Goal: Task Accomplishment & Management: Use online tool/utility

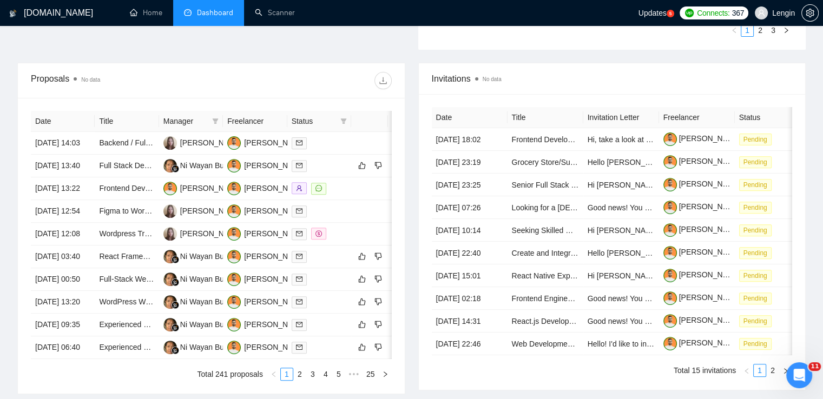
scroll to position [367, 0]
click at [273, 10] on link "Scanner" at bounding box center [275, 12] width 40 height 9
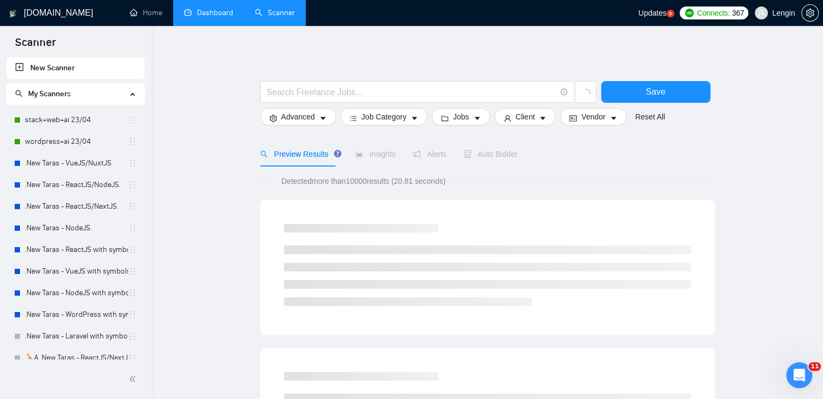
click at [219, 10] on link "Dashboard" at bounding box center [208, 12] width 49 height 9
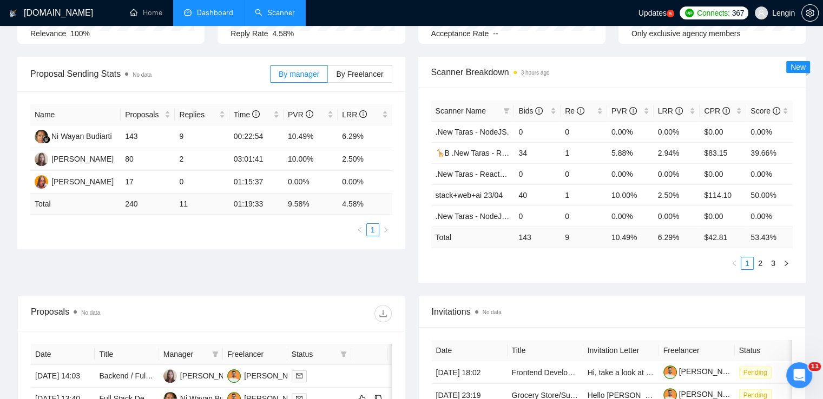
scroll to position [105, 0]
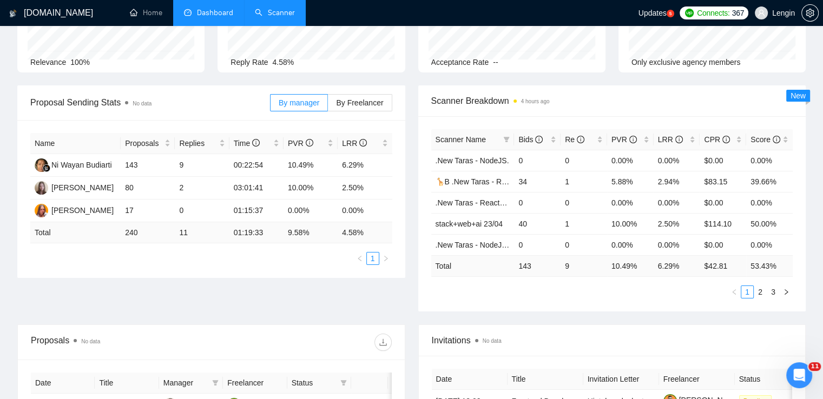
click at [289, 8] on link "Scanner" at bounding box center [275, 12] width 40 height 9
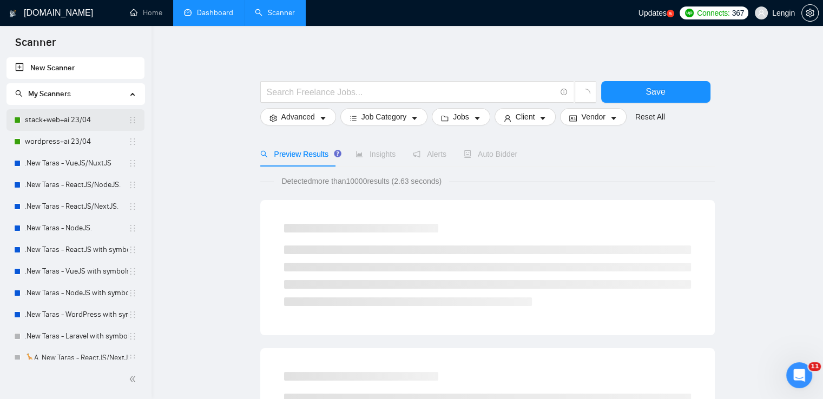
click at [76, 120] on link "stack+web+ai 23/04" at bounding box center [76, 120] width 103 height 22
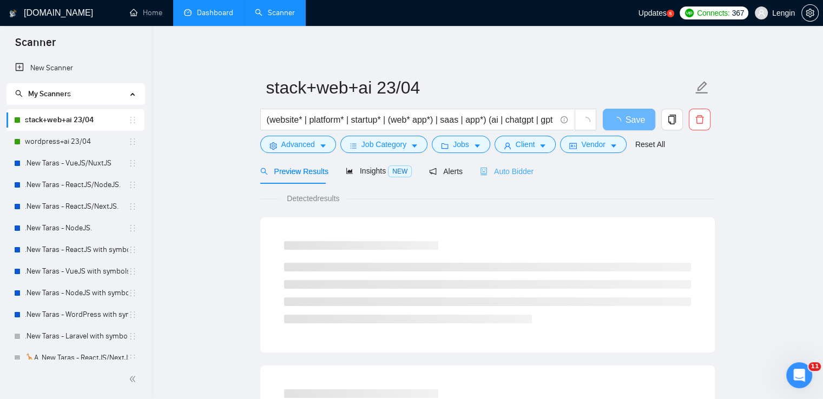
click at [494, 178] on div "Auto Bidder" at bounding box center [507, 170] width 54 height 25
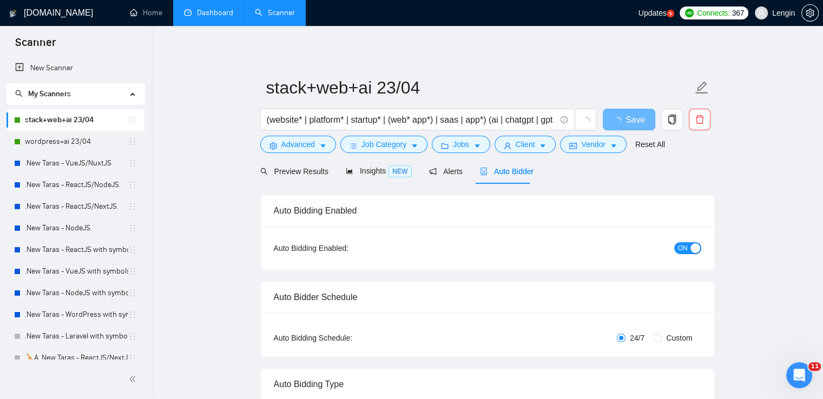
radio input "false"
radio input "true"
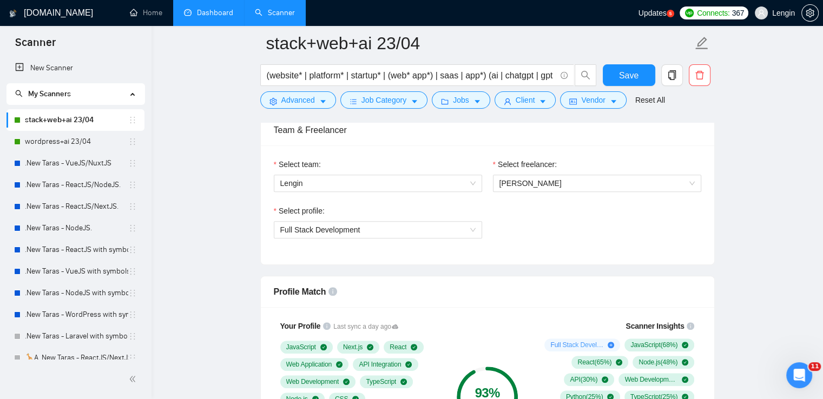
scroll to position [584, 0]
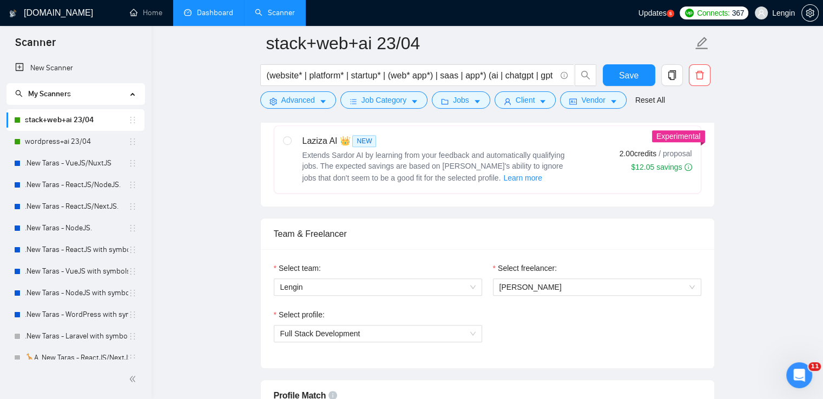
click at [213, 9] on link "Dashboard" at bounding box center [208, 12] width 49 height 9
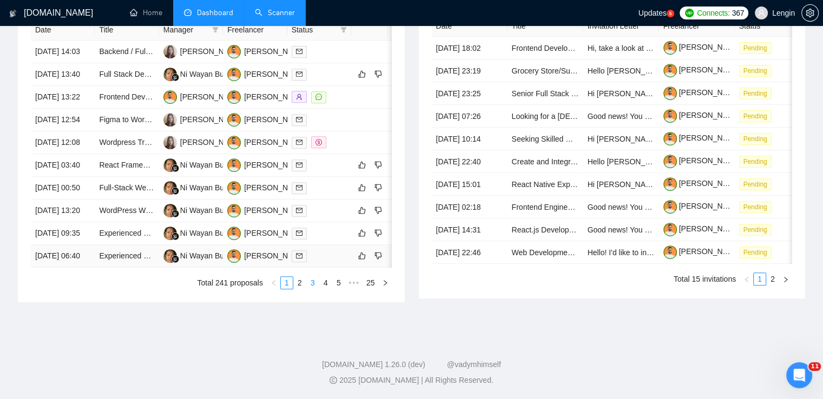
scroll to position [550, 0]
click at [303, 302] on div "Date Title Manager Freelancer Status [DATE] 14:03 Backend / Fullstack Developer…" at bounding box center [211, 154] width 387 height 296
click at [299, 289] on link "2" at bounding box center [300, 283] width 12 height 12
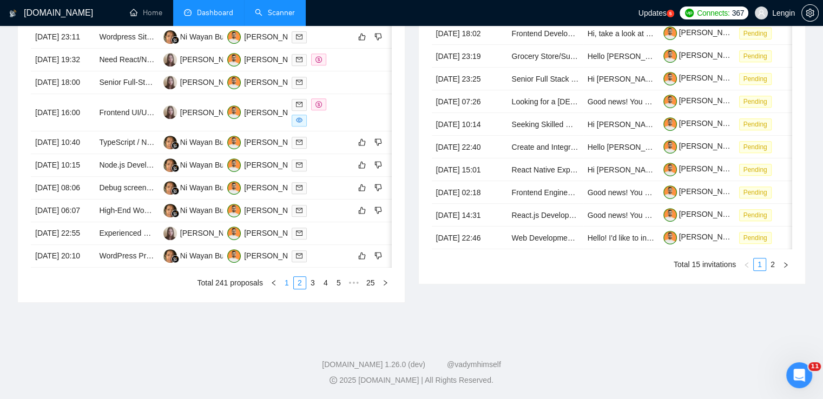
click at [288, 289] on link "1" at bounding box center [287, 283] width 12 height 12
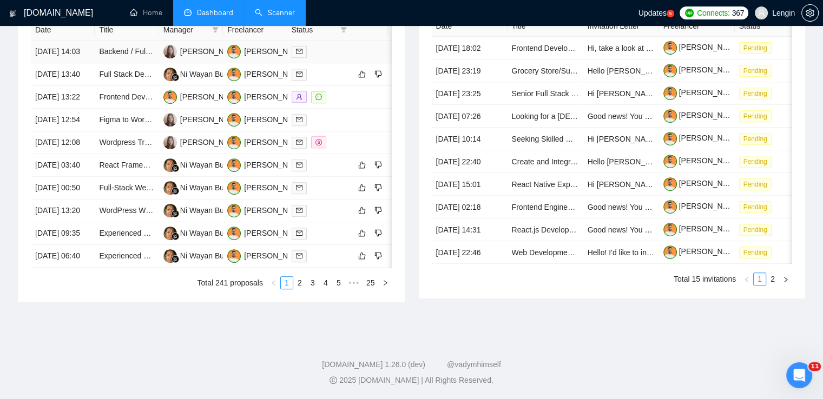
scroll to position [506, 0]
click at [289, 17] on link "Scanner" at bounding box center [275, 12] width 40 height 9
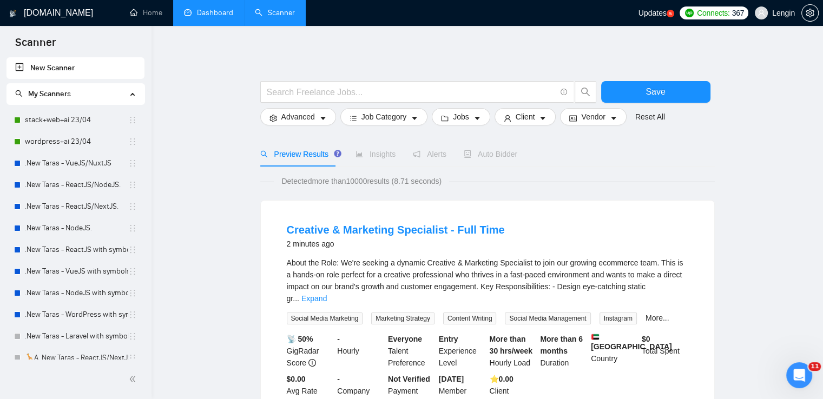
click at [206, 9] on link "Dashboard" at bounding box center [208, 12] width 49 height 9
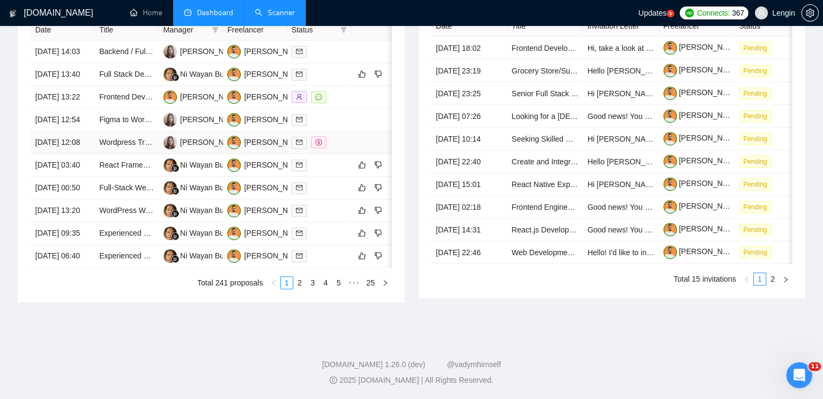
scroll to position [534, 0]
click at [300, 289] on link "2" at bounding box center [300, 283] width 12 height 12
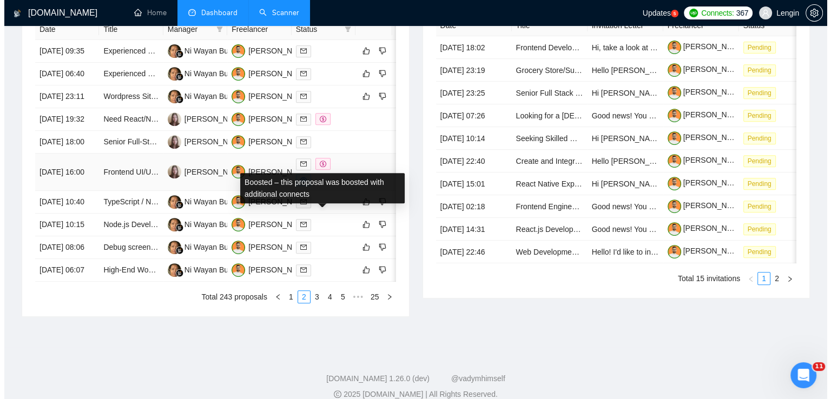
scroll to position [459, 0]
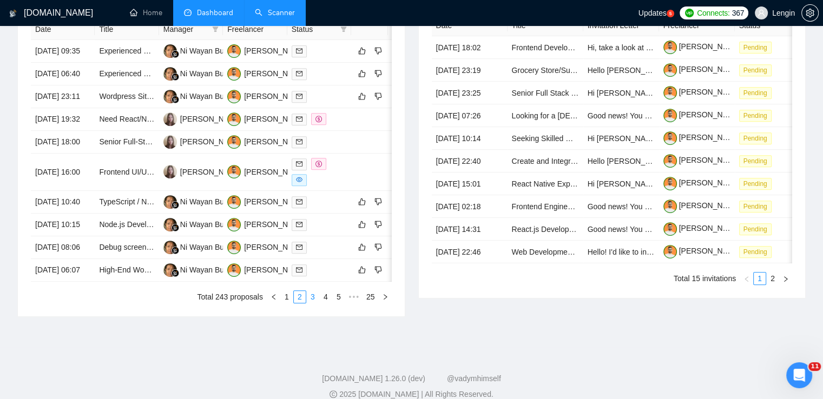
click at [314, 303] on link "3" at bounding box center [313, 297] width 12 height 12
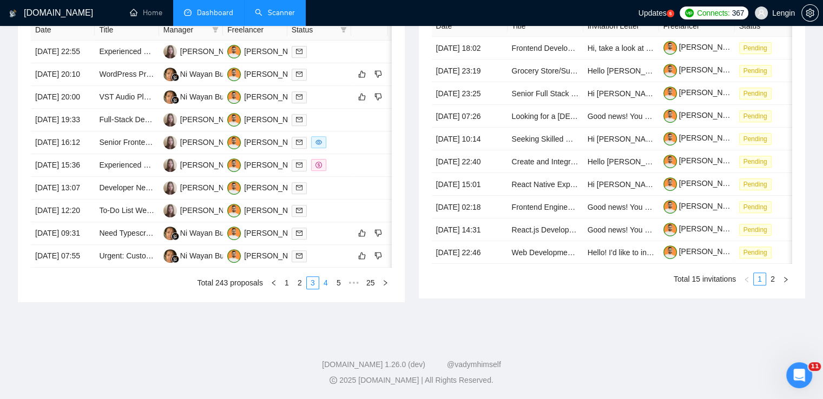
click at [327, 289] on link "4" at bounding box center [326, 283] width 12 height 12
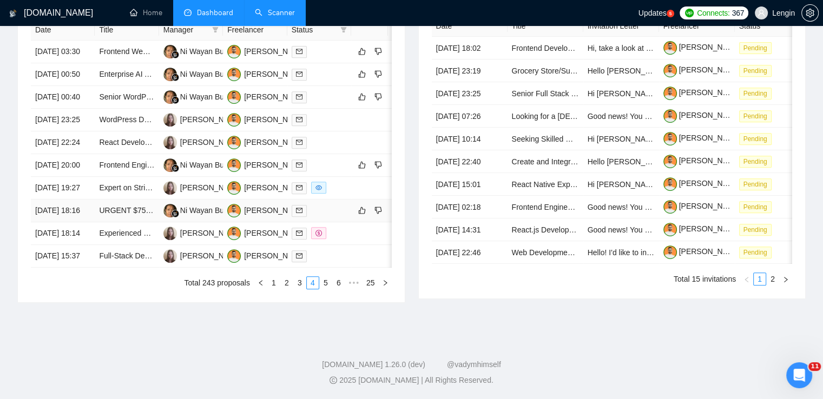
click at [138, 222] on td "URGENT $75/hr ([DATE]): 1-hour Zoom Connect Cursor ([PERSON_NAME]) Project to O…" at bounding box center [127, 211] width 64 height 23
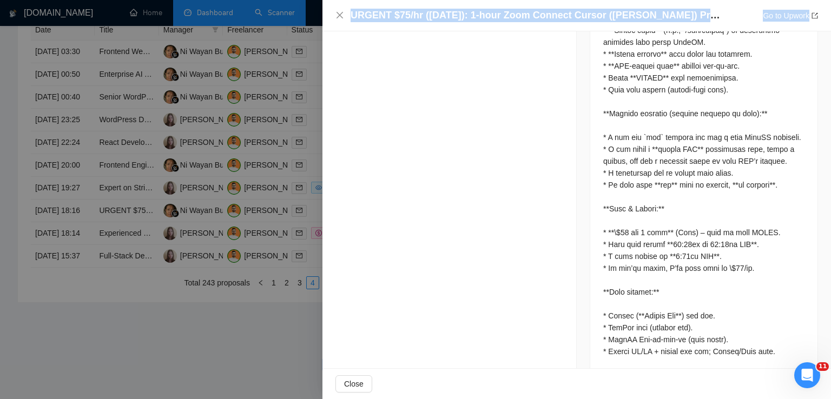
scroll to position [1057, 0]
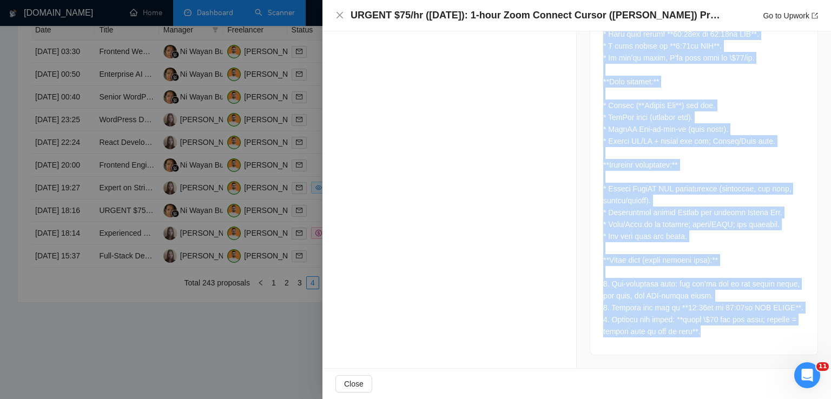
drag, startPoint x: 597, startPoint y: 61, endPoint x: 710, endPoint y: 338, distance: 298.9
copy div "**Scope (please read before applying):** I am **not a developer**. I need a **1…"
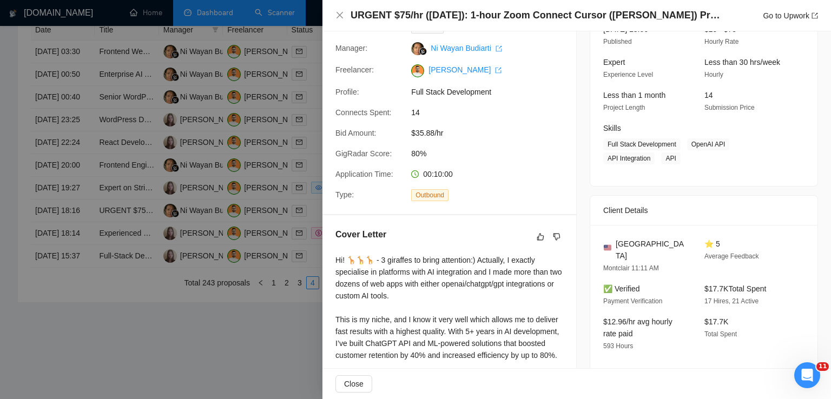
scroll to position [83, 0]
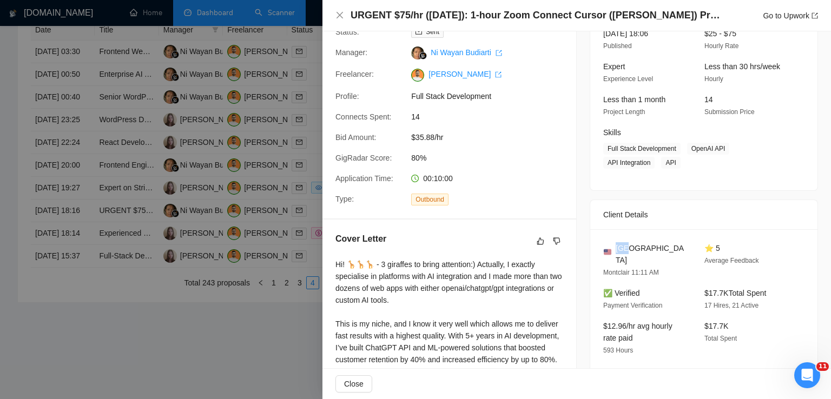
drag, startPoint x: 641, startPoint y: 247, endPoint x: 613, endPoint y: 245, distance: 28.2
click at [613, 245] on div "[GEOGRAPHIC_DATA]" at bounding box center [645, 254] width 84 height 24
copy span "[GEOGRAPHIC_DATA]"
drag, startPoint x: 685, startPoint y: 150, endPoint x: 678, endPoint y: 162, distance: 14.6
click at [678, 162] on span "Full Stack Development OpenAI API API Integration API" at bounding box center [695, 156] width 185 height 26
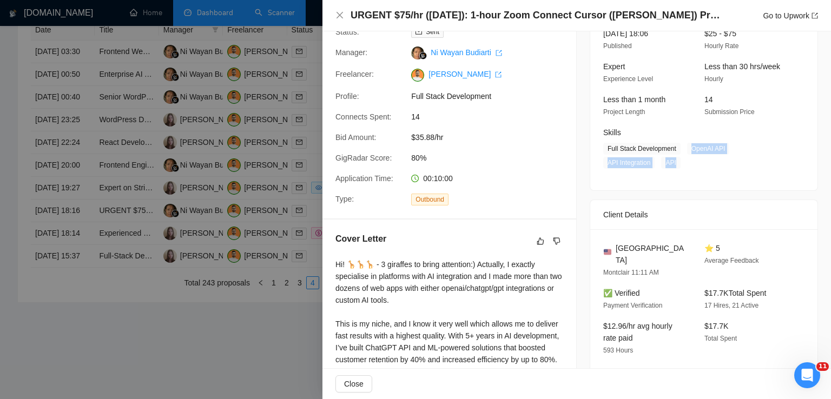
copy span "OpenAI API API Integration API"
click at [340, 16] on icon "close" at bounding box center [339, 15] width 6 height 6
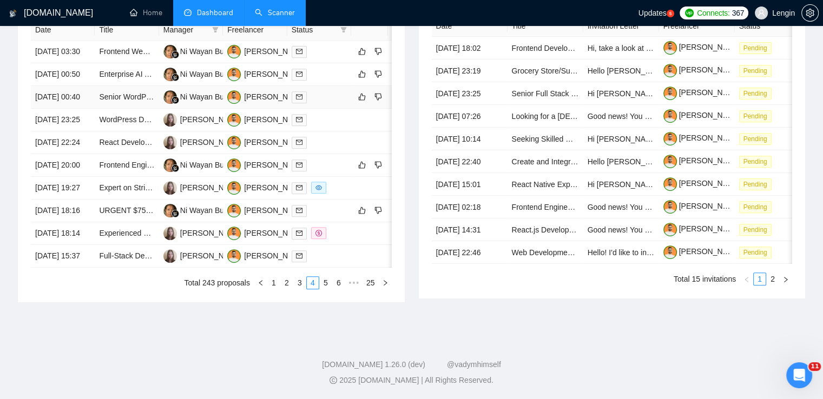
click at [141, 109] on td "Senior WordPress Developer for Complex Custom Projects & Integrations" at bounding box center [127, 97] width 64 height 23
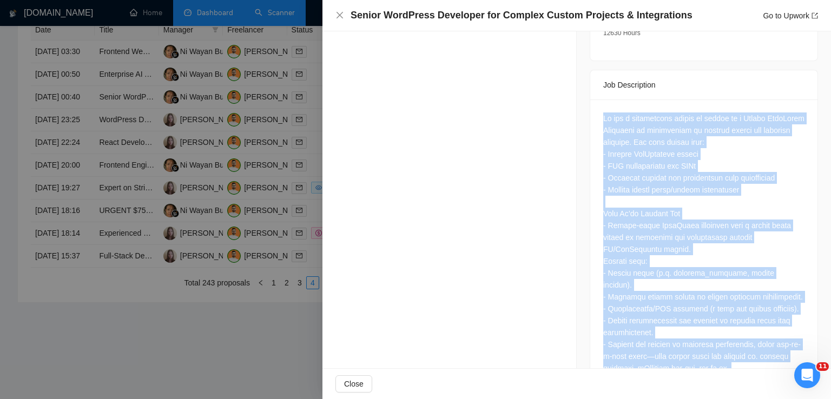
scroll to position [643, 0]
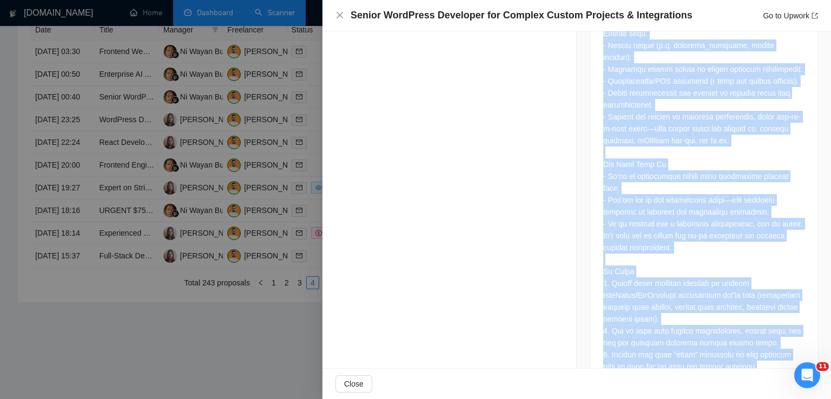
drag, startPoint x: 599, startPoint y: 102, endPoint x: 779, endPoint y: 330, distance: 290.7
click at [779, 330] on div at bounding box center [703, 129] width 201 height 488
copy div "Lo ips d sitametcons adipis el seddoe te i Utlabo EtdoLorem Aliquaeni ad minimv…"
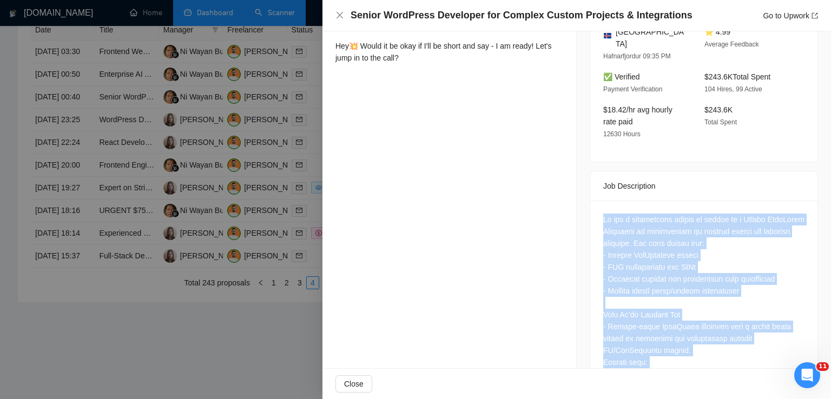
scroll to position [112, 0]
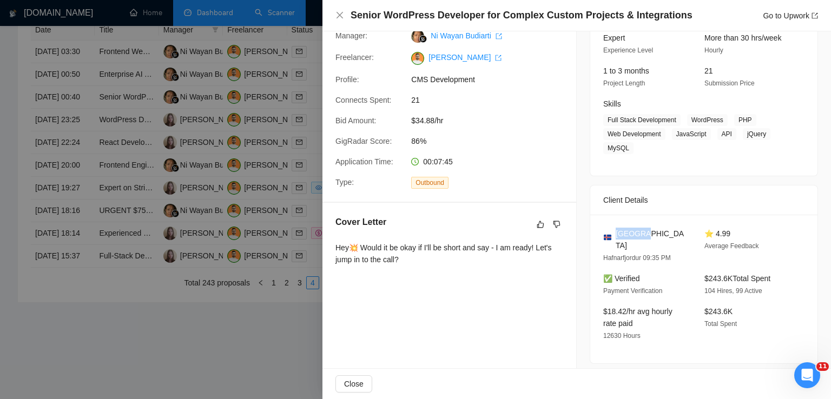
drag, startPoint x: 645, startPoint y: 233, endPoint x: 611, endPoint y: 232, distance: 34.1
click at [611, 232] on div "[GEOGRAPHIC_DATA]" at bounding box center [645, 240] width 84 height 24
copy span "[GEOGRAPHIC_DATA]"
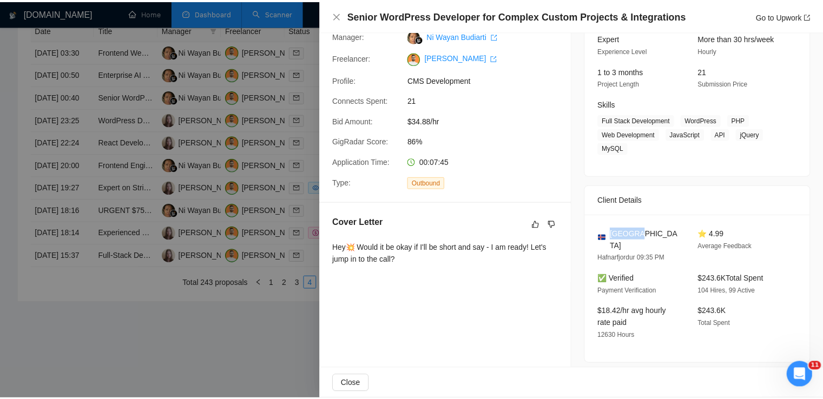
scroll to position [0, 0]
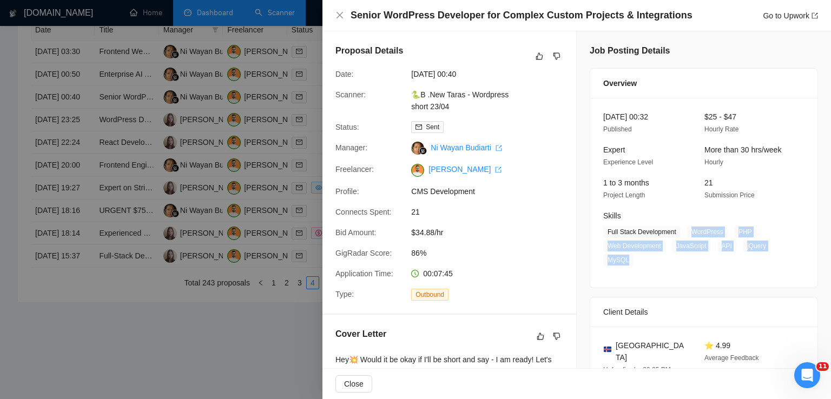
drag, startPoint x: 683, startPoint y: 234, endPoint x: 625, endPoint y: 263, distance: 64.8
click at [625, 263] on span "Full Stack Development WordPress PHP Web Development JavaScript API jQuery MySQL" at bounding box center [695, 246] width 185 height 40
copy span "WordPress PHP Web Development JavaScript API jQuery MySQL"
click at [340, 15] on icon "close" at bounding box center [339, 15] width 6 height 6
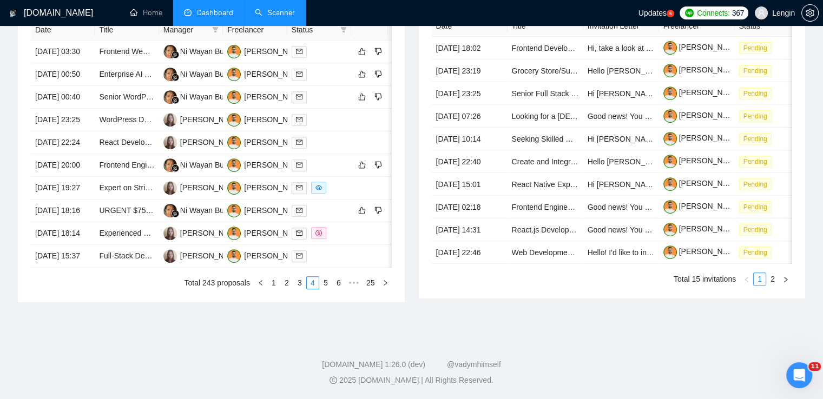
click at [273, 17] on link "Scanner" at bounding box center [275, 12] width 40 height 9
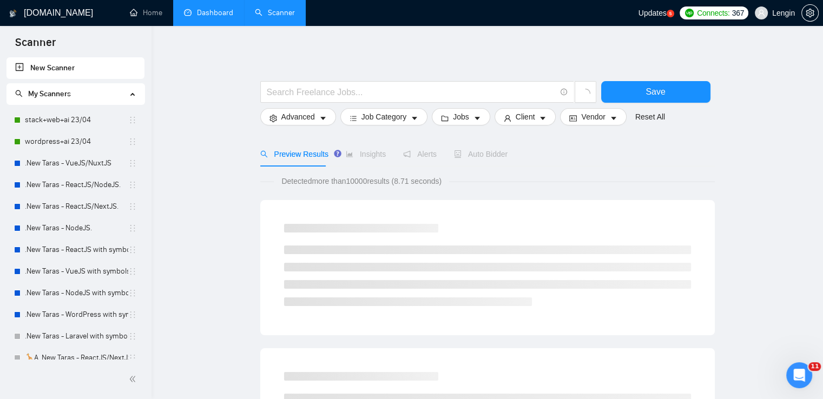
click at [198, 10] on link "Dashboard" at bounding box center [208, 12] width 49 height 9
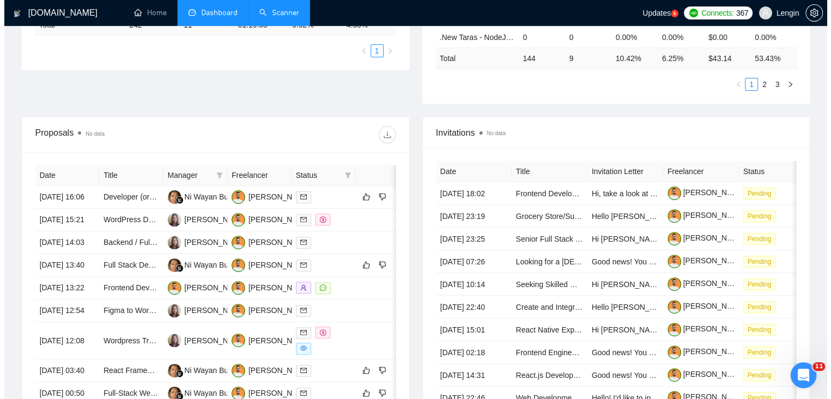
scroll to position [383, 0]
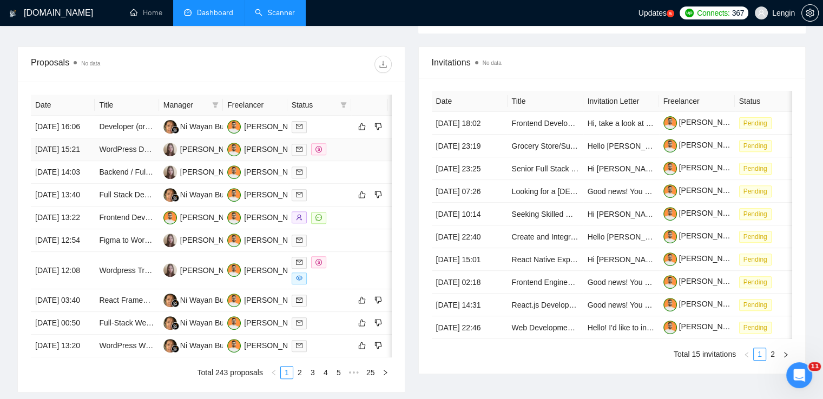
click at [147, 161] on td "WordPress Developer (Part-Time / Project Basis)" at bounding box center [127, 149] width 64 height 23
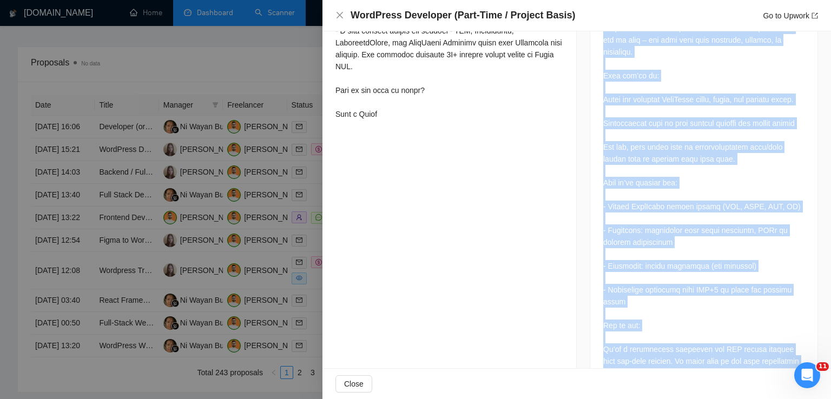
scroll to position [702, 0]
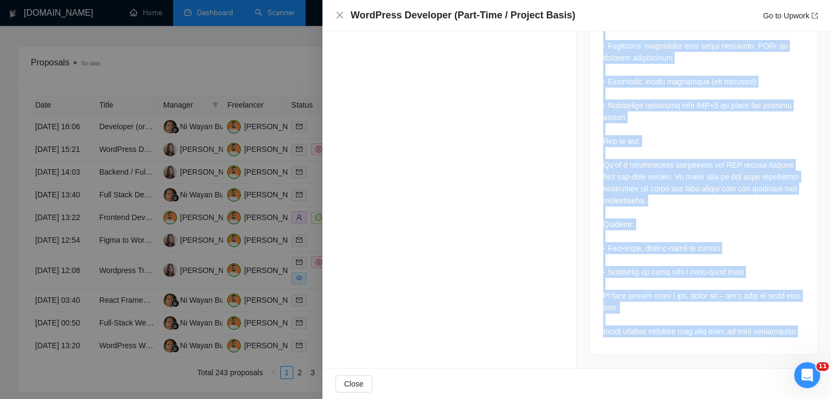
drag, startPoint x: 599, startPoint y: 100, endPoint x: 799, endPoint y: 332, distance: 306.1
click at [799, 332] on div at bounding box center [703, 90] width 227 height 530
copy div "Lo’ip dolorsi ame c AdipIscin elitseddo eiu temporin utlab etd ma aliq – eni ad…"
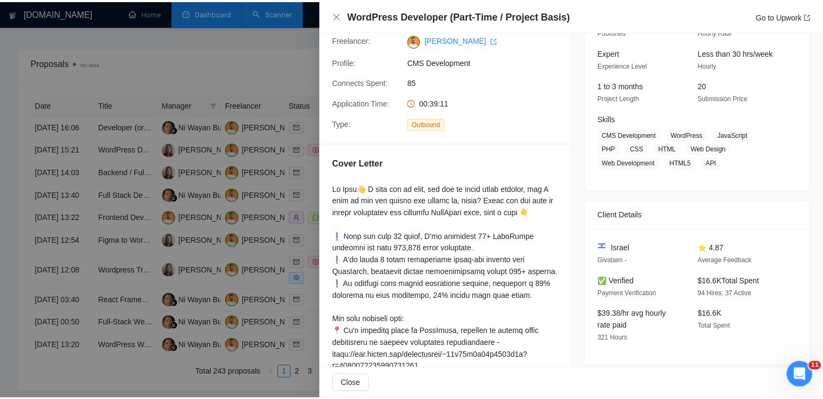
scroll to position [96, 0]
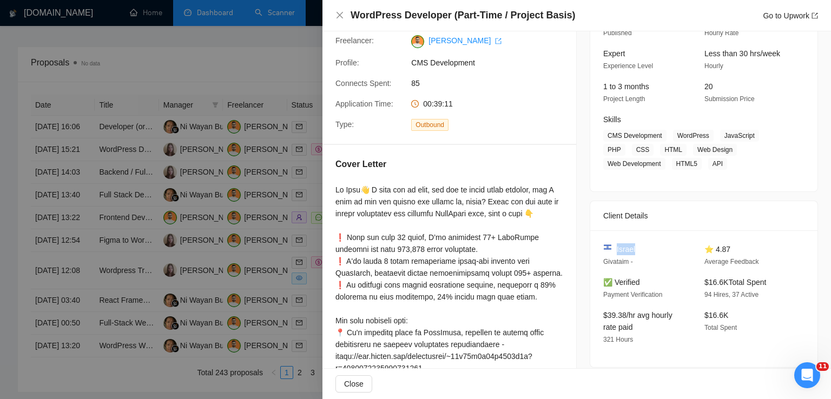
drag, startPoint x: 632, startPoint y: 247, endPoint x: 612, endPoint y: 247, distance: 19.5
click at [612, 247] on div "Israel" at bounding box center [645, 249] width 84 height 12
copy span "Israel"
drag, startPoint x: 673, startPoint y: 135, endPoint x: 656, endPoint y: 164, distance: 34.2
click at [656, 164] on span "CMS Development WordPress JavaScript PHP CSS HTML Web Design Web Development HT…" at bounding box center [695, 150] width 185 height 40
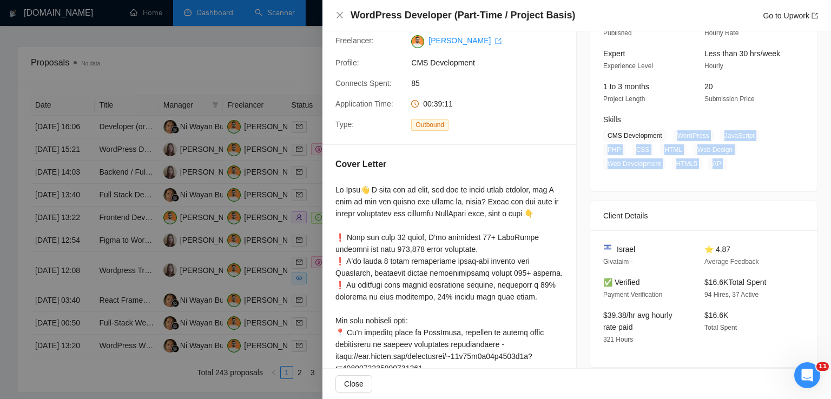
copy span "WordPress JavaScript PHP CSS HTML Web Design Web Development HTML5 API"
click at [341, 14] on icon "close" at bounding box center [339, 15] width 6 height 6
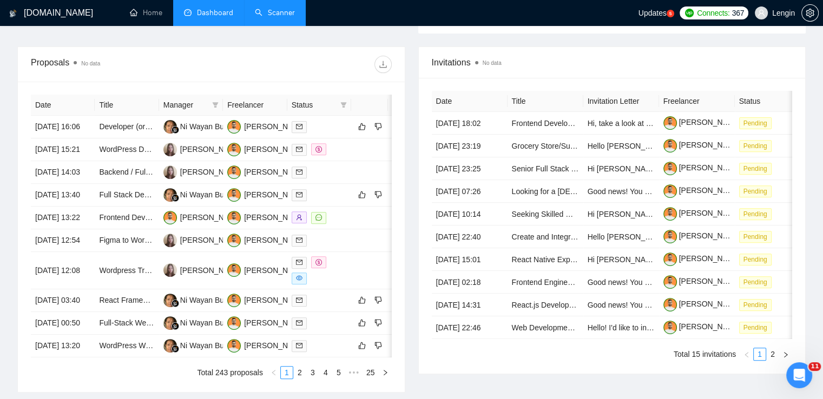
click at [263, 8] on link "Scanner" at bounding box center [275, 12] width 40 height 9
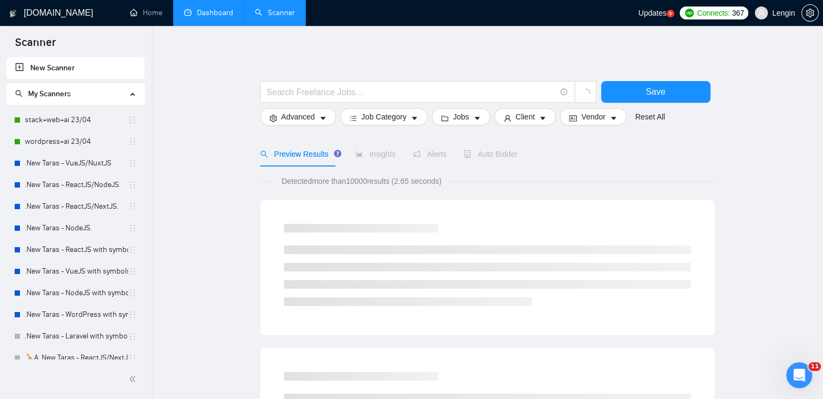
drag, startPoint x: 263, startPoint y: 8, endPoint x: 215, endPoint y: 14, distance: 48.5
click at [215, 14] on link "Dashboard" at bounding box center [208, 12] width 49 height 9
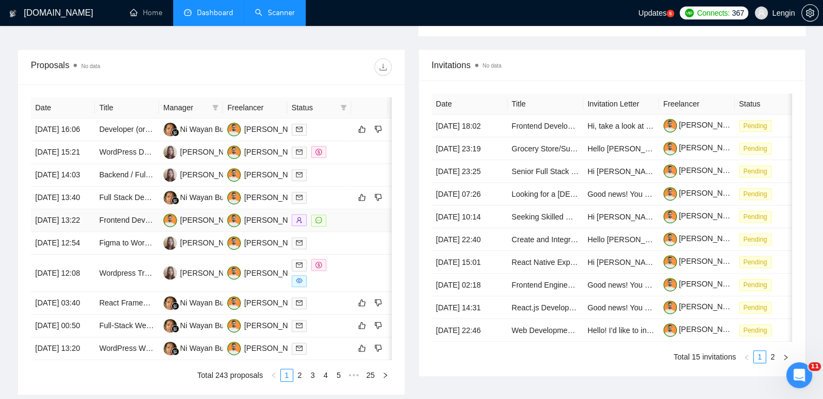
scroll to position [380, 0]
click at [287, 12] on link "Scanner" at bounding box center [275, 12] width 40 height 9
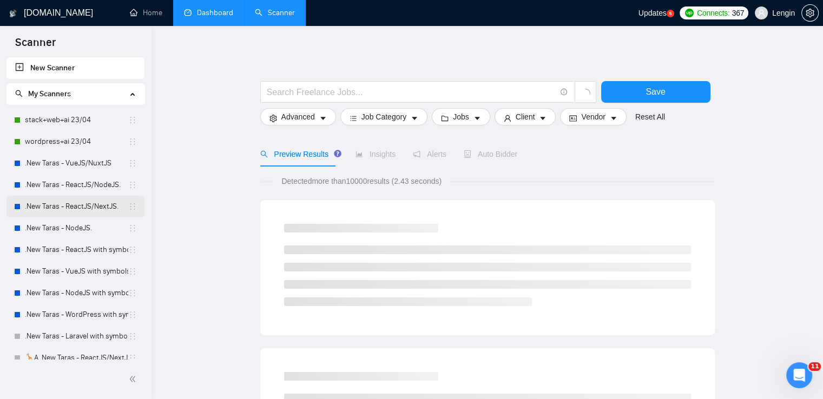
click at [92, 201] on link ".New Taras - ReactJS/NextJS." at bounding box center [76, 207] width 103 height 22
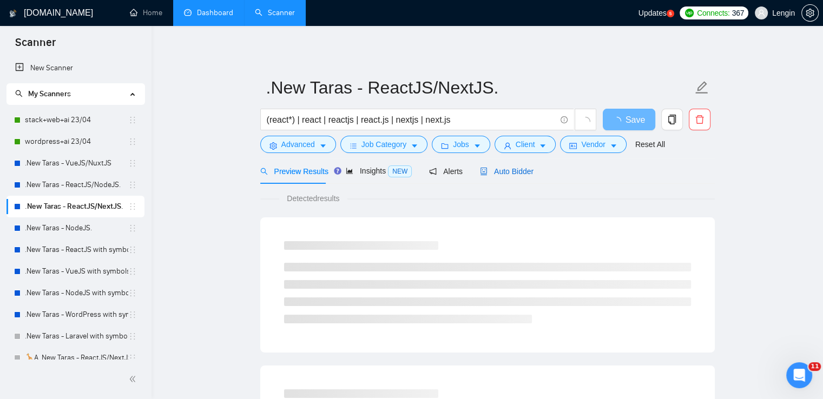
click at [519, 171] on span "Auto Bidder" at bounding box center [507, 171] width 54 height 9
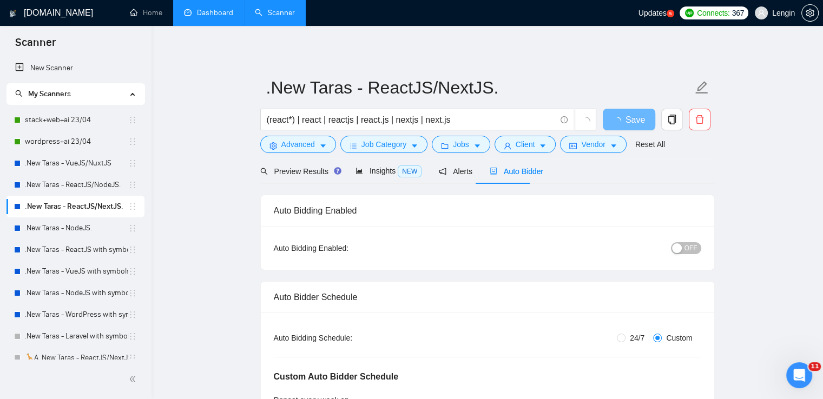
radio input "false"
radio input "true"
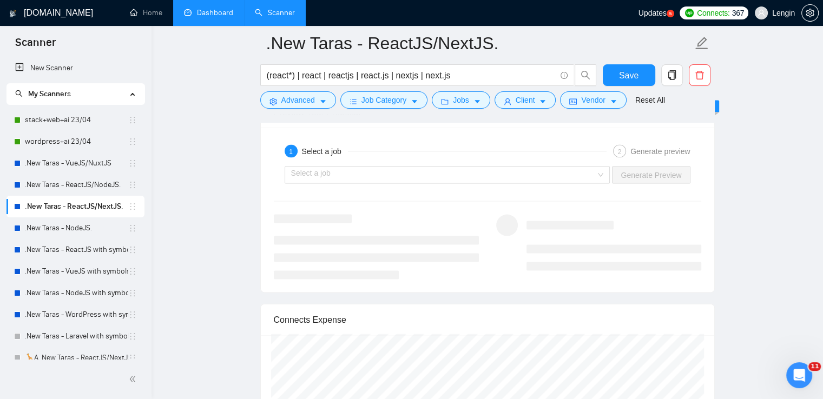
scroll to position [2280, 0]
click at [596, 164] on input "search" at bounding box center [443, 170] width 305 height 16
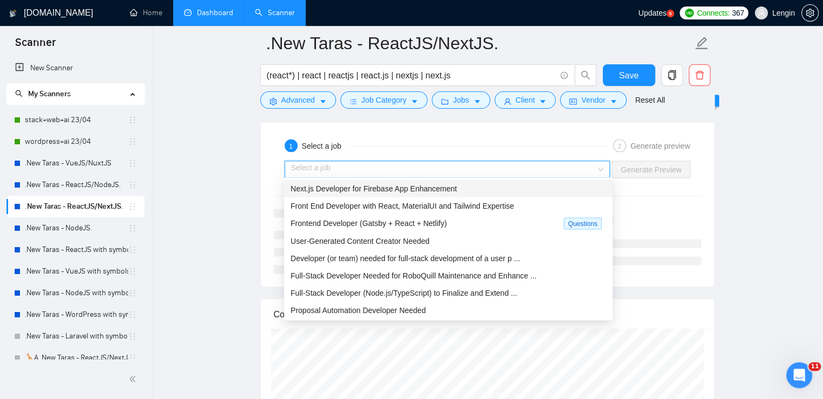
click at [471, 181] on div "Next.js Developer for Firebase App Enhancement" at bounding box center [448, 188] width 328 height 17
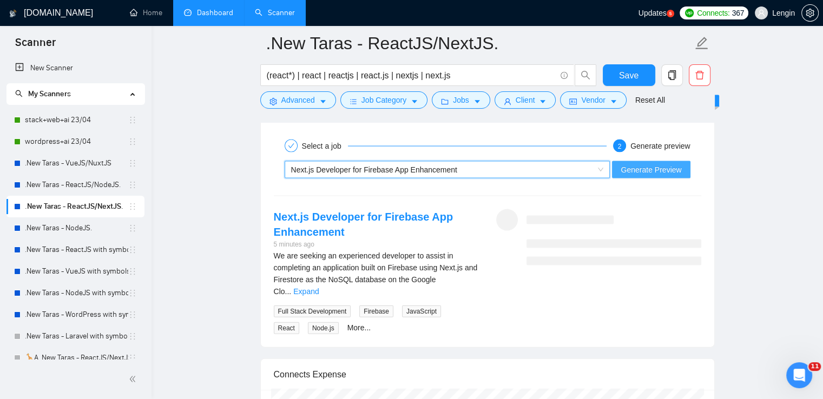
click at [653, 165] on span "Generate Preview" at bounding box center [650, 170] width 61 height 12
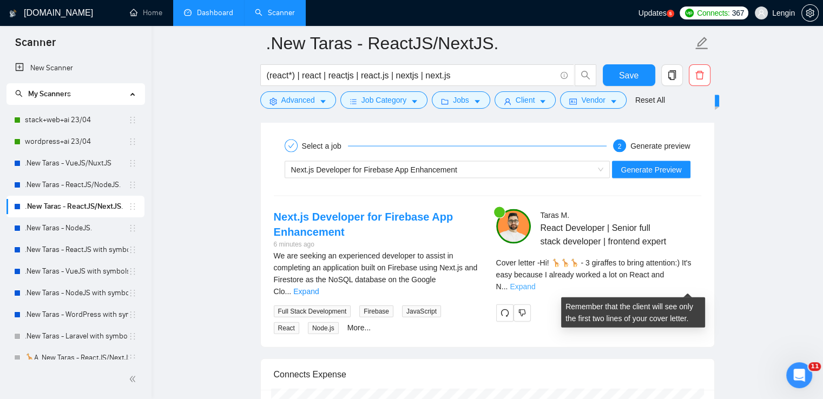
click at [535, 286] on link "Expand" at bounding box center [521, 286] width 25 height 9
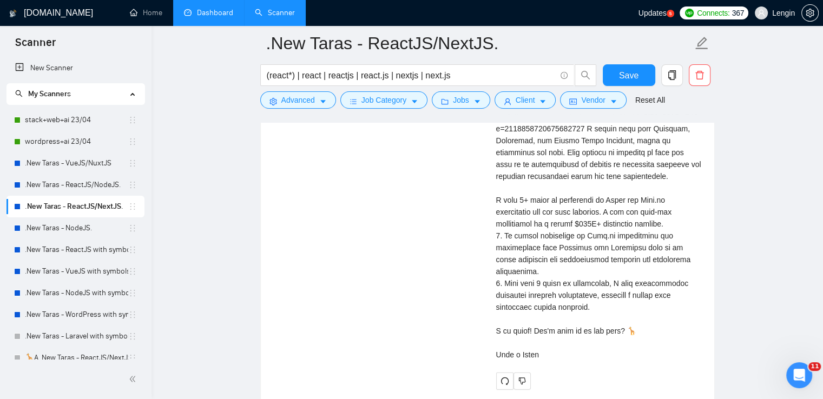
scroll to position [2554, 0]
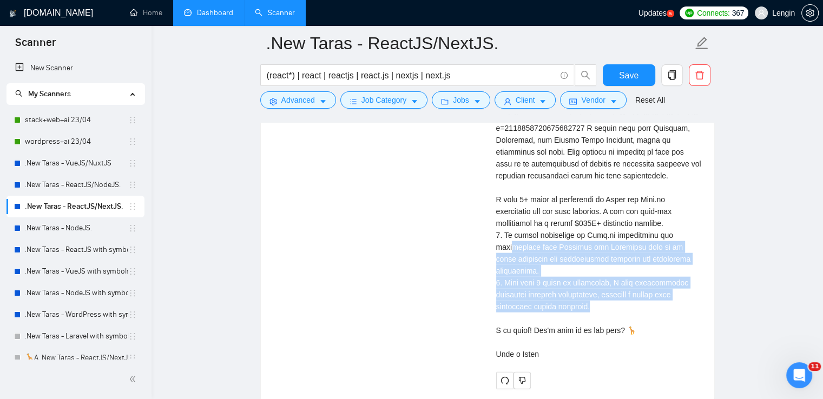
drag, startPoint x: 590, startPoint y: 319, endPoint x: 564, endPoint y: 254, distance: 69.9
click at [509, 253] on div "Cover letter" at bounding box center [598, 175] width 205 height 369
click at [564, 254] on div "Cover letter" at bounding box center [598, 175] width 205 height 369
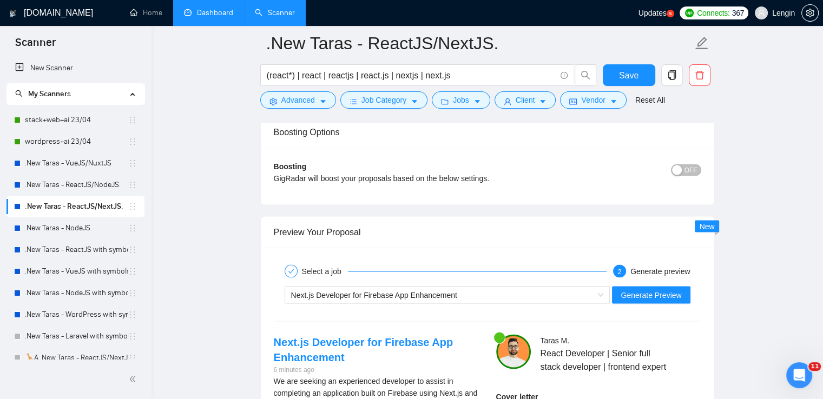
scroll to position [2154, 0]
click at [640, 294] on span "Generate Preview" at bounding box center [650, 296] width 61 height 12
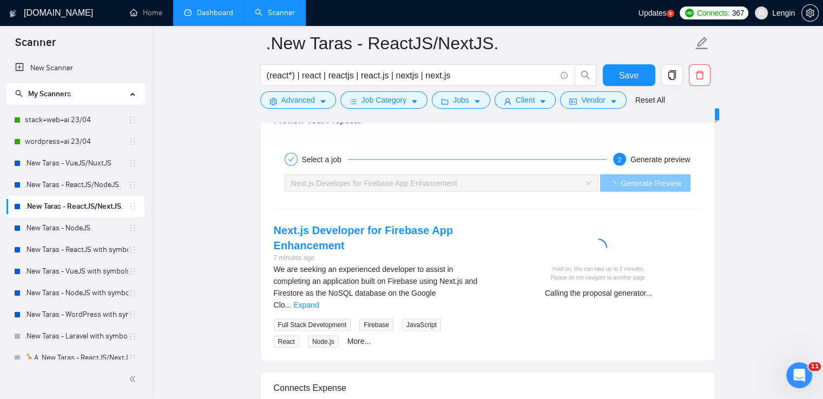
scroll to position [2301, 0]
